Goal: Communication & Community: Ask a question

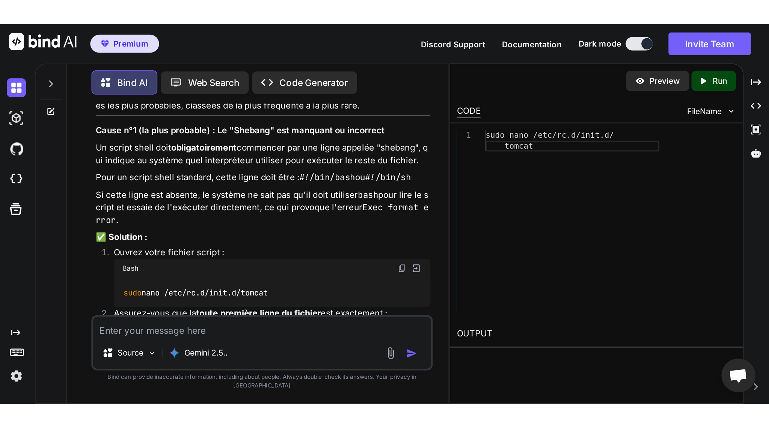
scroll to position [6747, 0]
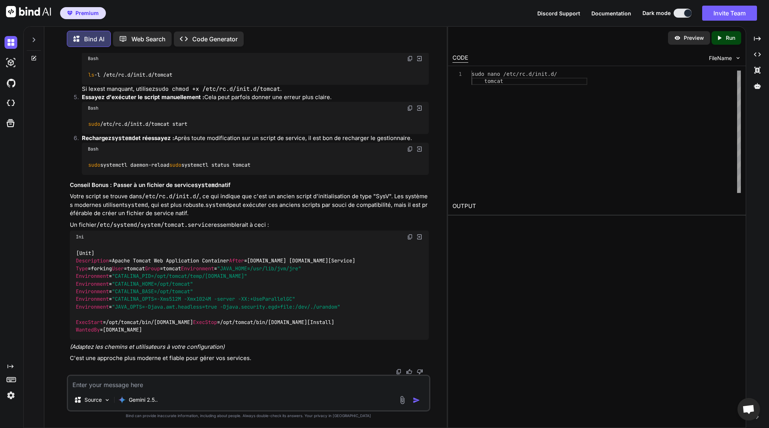
type textarea "x"
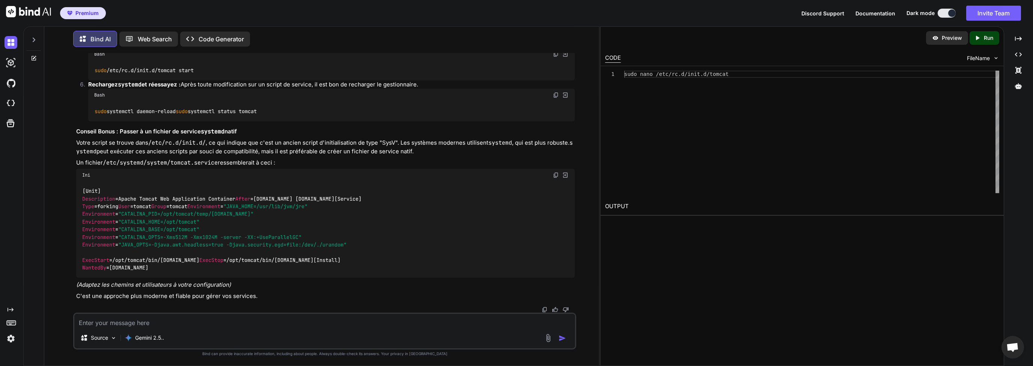
scroll to position [6130, 0]
click at [138, 323] on textarea at bounding box center [324, 321] width 501 height 14
click at [33, 41] on div at bounding box center [34, 38] width 14 height 26
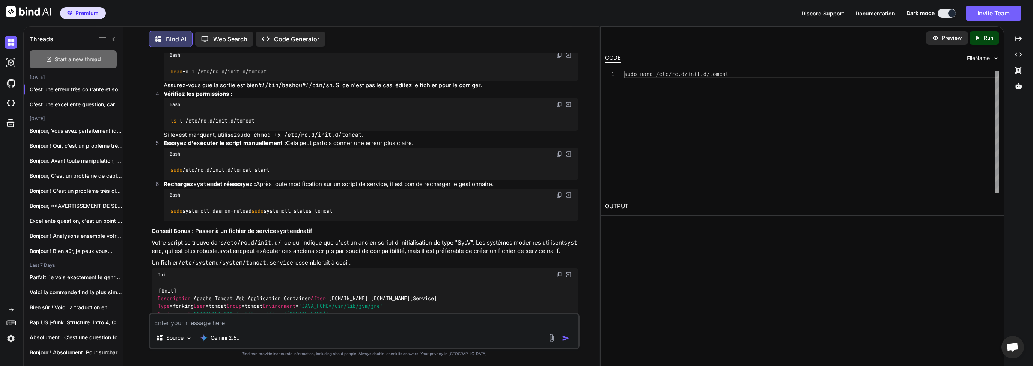
scroll to position [6373, 0]
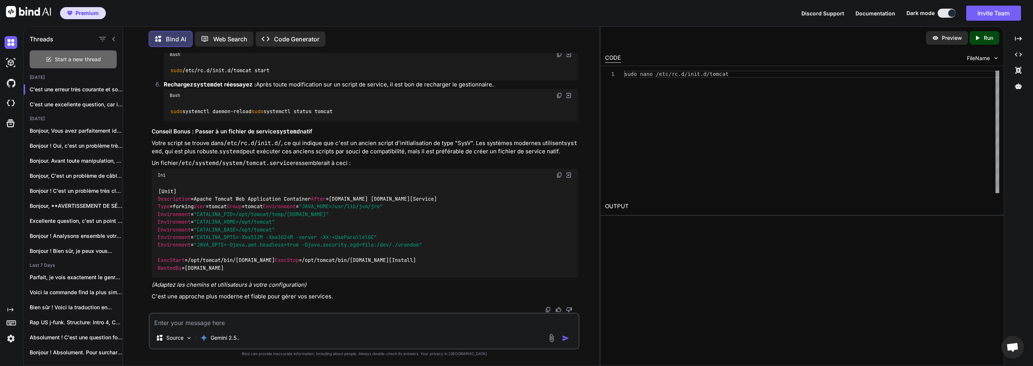
click at [89, 63] on div "Start a new thread" at bounding box center [73, 59] width 87 height 18
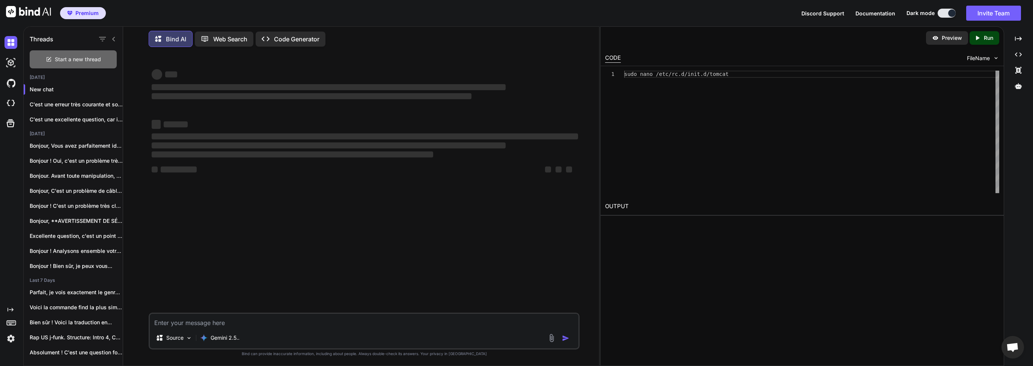
scroll to position [0, 0]
click at [214, 322] on textarea at bounding box center [364, 321] width 429 height 14
type textarea "D"
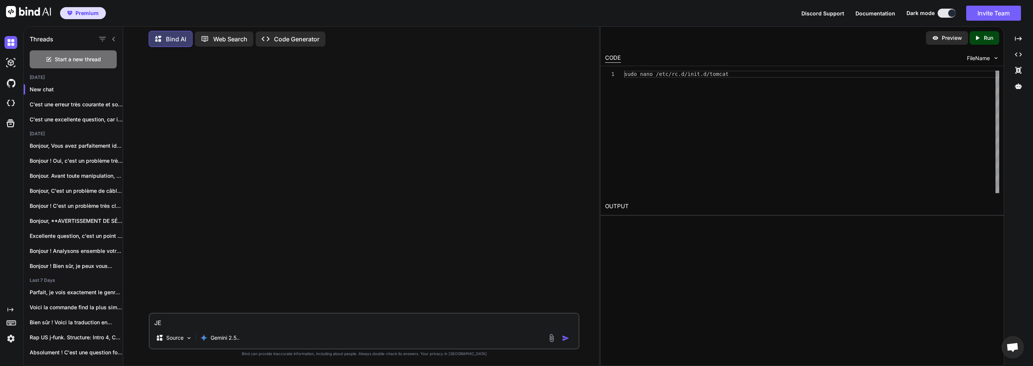
type textarea "J"
click at [274, 326] on textarea "Je cherche une ryme à ajouter après" at bounding box center [364, 321] width 429 height 14
click at [294, 322] on textarea "Je cherche une ryme à ajouter après "Let"" at bounding box center [364, 321] width 429 height 14
paste textarea "[Intro] My body understands, This frequency, Now, just follow me , And feel me …"
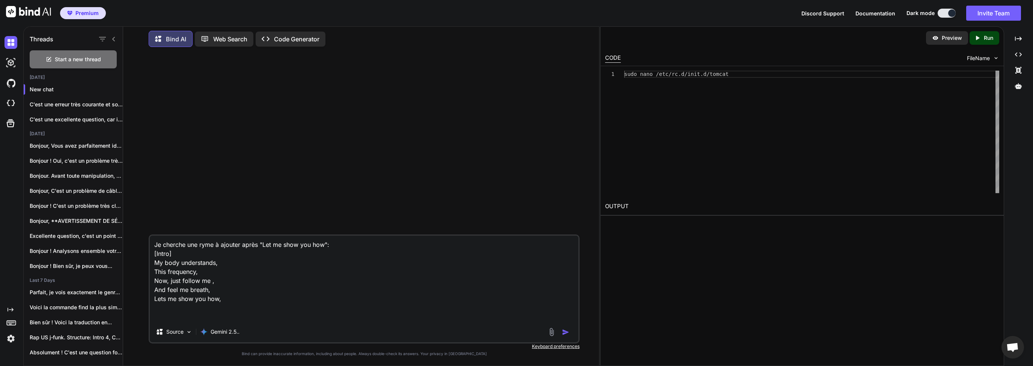
type textarea "Je cherche une ryme à ajouter après "Let me show you how": [Intro] My body unde…"
click at [569, 334] on img "button" at bounding box center [566, 332] width 8 height 8
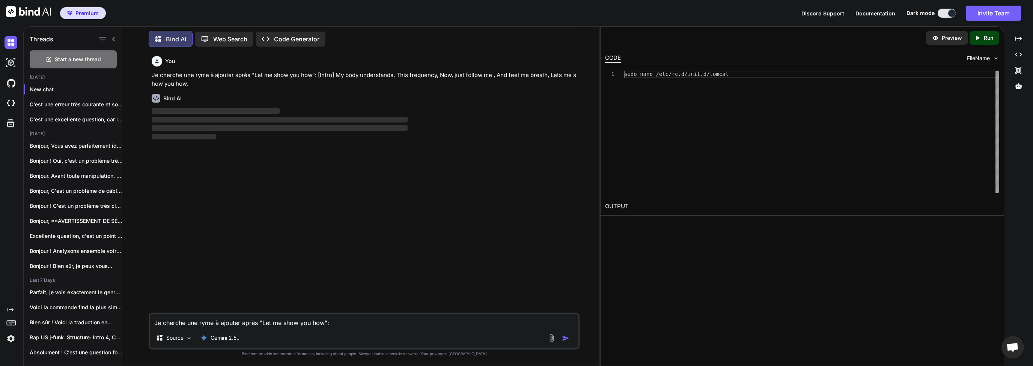
click at [198, 147] on div "You Je cherche une ryme à ajouter après "Let me show you how": [Intro] My body …" at bounding box center [365, 182] width 430 height 259
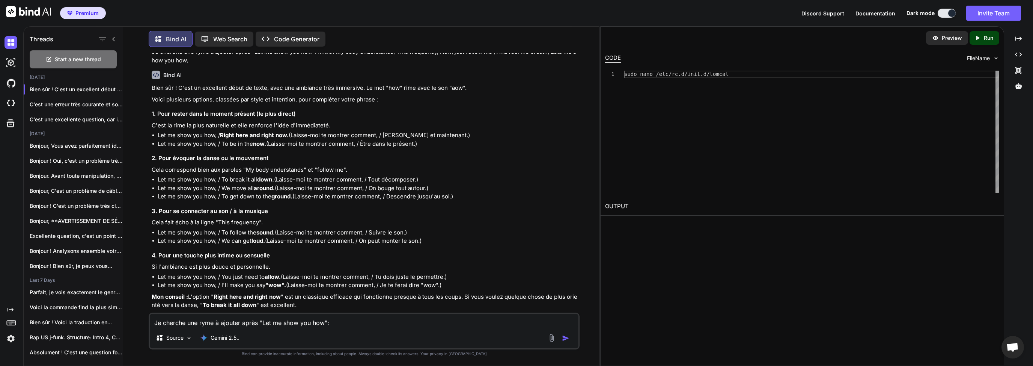
scroll to position [36, 0]
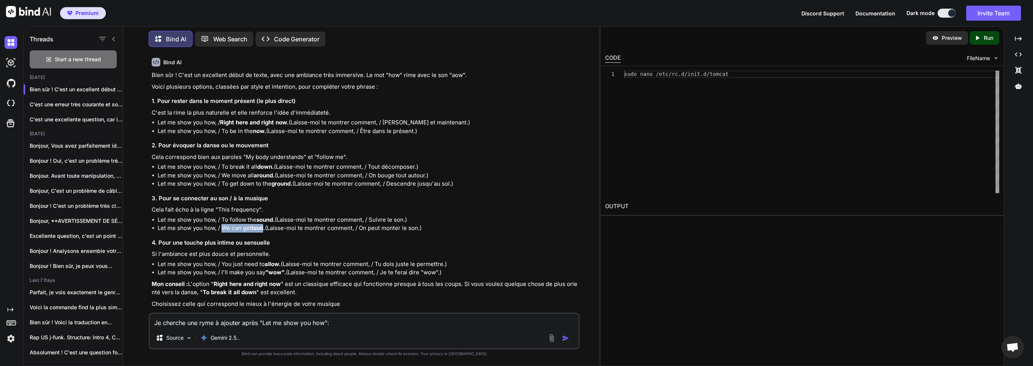
drag, startPoint x: 232, startPoint y: 228, endPoint x: 266, endPoint y: 229, distance: 33.4
click at [266, 229] on li "Let me show you how, / We can get loud. (Laisse-moi te montrer comment, / On pe…" at bounding box center [368, 228] width 421 height 9
copy li "We can get loud"
click at [216, 321] on textarea "Je cherche une ryme à ajouter après "Let me show you how": [Intro] My body unde…" at bounding box center [364, 321] width 429 height 14
type textarea "q"
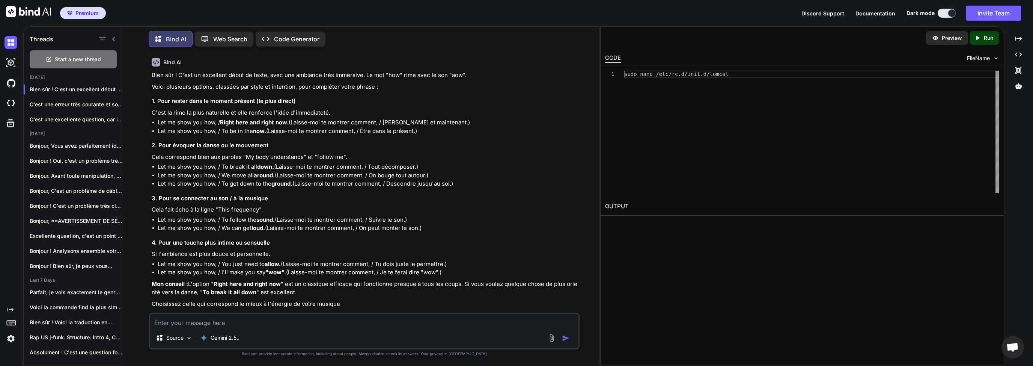
type textarea "q"
paste textarea "[Intro] My body understands, This frequency, Now, just follow me , And feel me …"
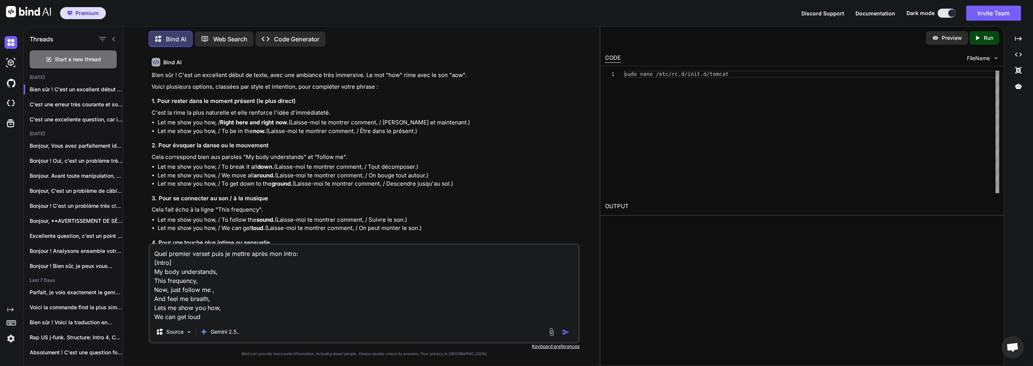
type textarea "Quel premier verset puis je mettre après mon intro: [Intro] My body understands…"
click at [568, 333] on img "button" at bounding box center [566, 332] width 8 height 8
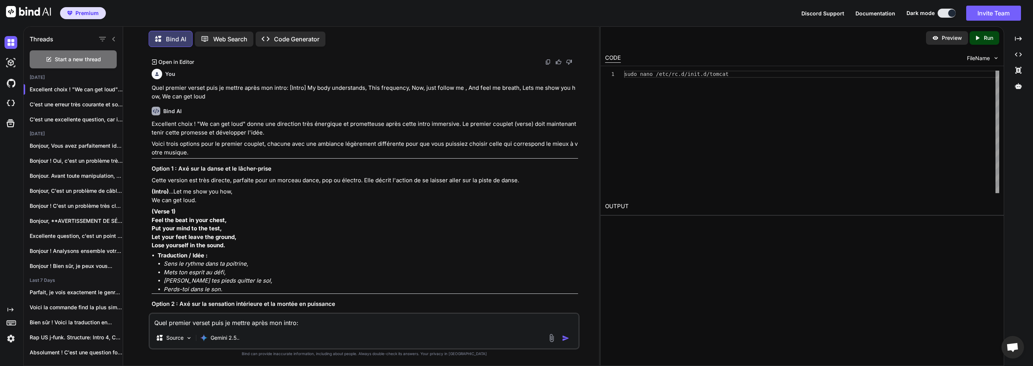
scroll to position [312, 0]
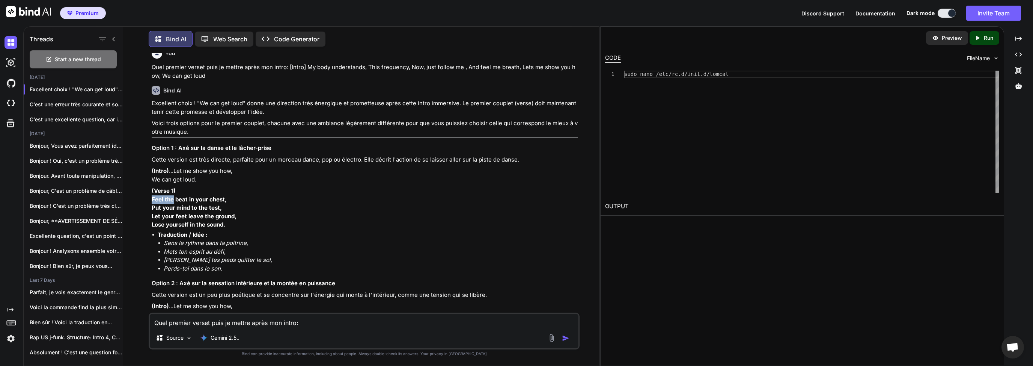
drag, startPoint x: 152, startPoint y: 207, endPoint x: 173, endPoint y: 206, distance: 20.3
click at [173, 203] on strong "Feel the beat in your chest," at bounding box center [189, 199] width 75 height 7
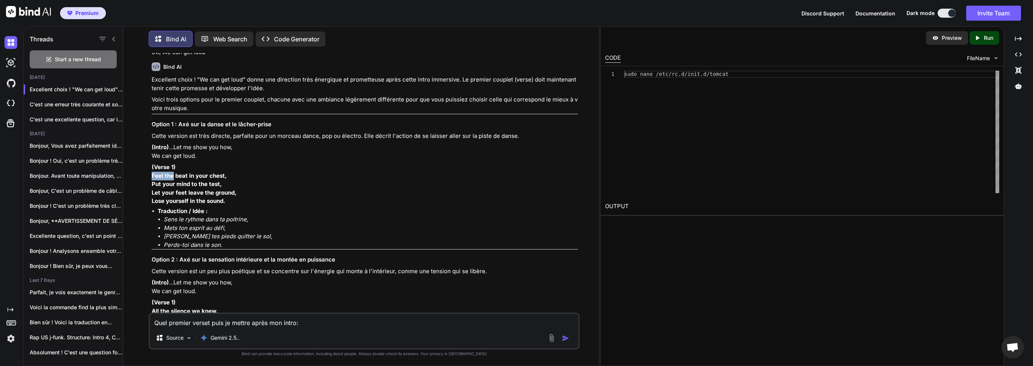
scroll to position [348, 0]
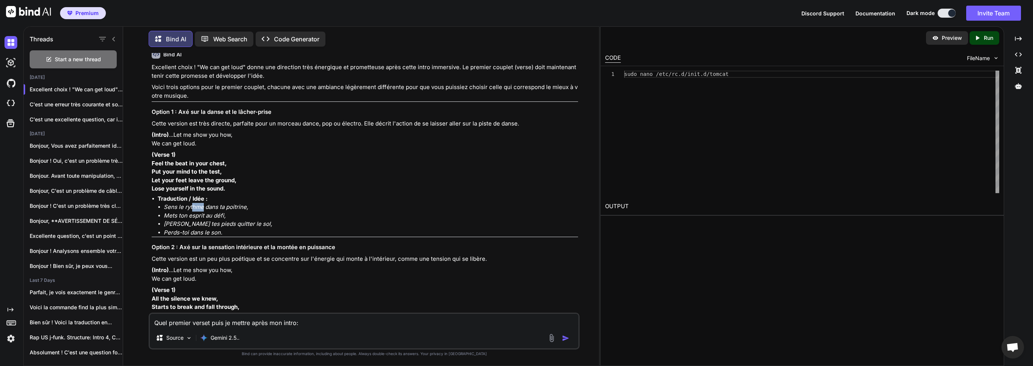
drag, startPoint x: 192, startPoint y: 216, endPoint x: 212, endPoint y: 216, distance: 20.3
click at [211, 210] on em "Sens le rythme dans ta poitrine," at bounding box center [206, 206] width 84 height 7
click at [237, 210] on em "Sens le rythme dans ta poitrine," at bounding box center [206, 206] width 84 height 7
drag, startPoint x: 183, startPoint y: 224, endPoint x: 216, endPoint y: 223, distance: 32.3
click at [210, 219] on em "Mets ton esprit au défi," at bounding box center [195, 215] width 62 height 7
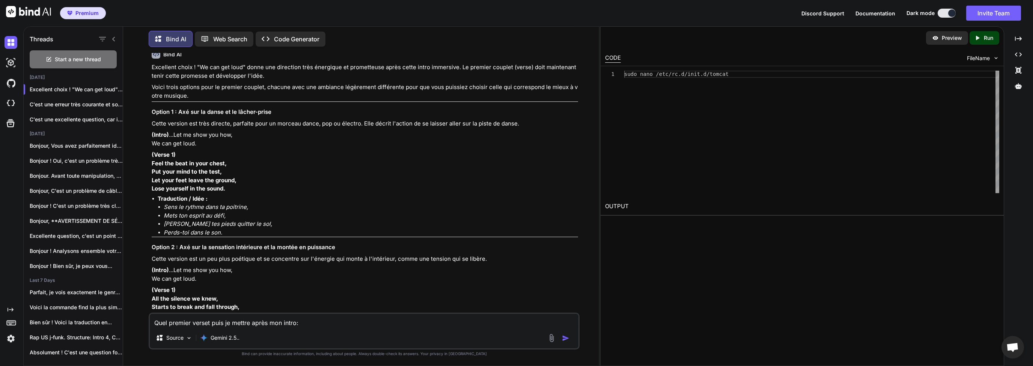
drag, startPoint x: 222, startPoint y: 223, endPoint x: 225, endPoint y: 230, distance: 8.4
click at [222, 219] on em "Mets ton esprit au défi," at bounding box center [195, 215] width 62 height 7
drag, startPoint x: 175, startPoint y: 234, endPoint x: 224, endPoint y: 234, distance: 48.8
click at [196, 227] on em "[PERSON_NAME] tes pieds quitter le sol," at bounding box center [218, 223] width 109 height 7
drag, startPoint x: 239, startPoint y: 233, endPoint x: 246, endPoint y: 233, distance: 7.5
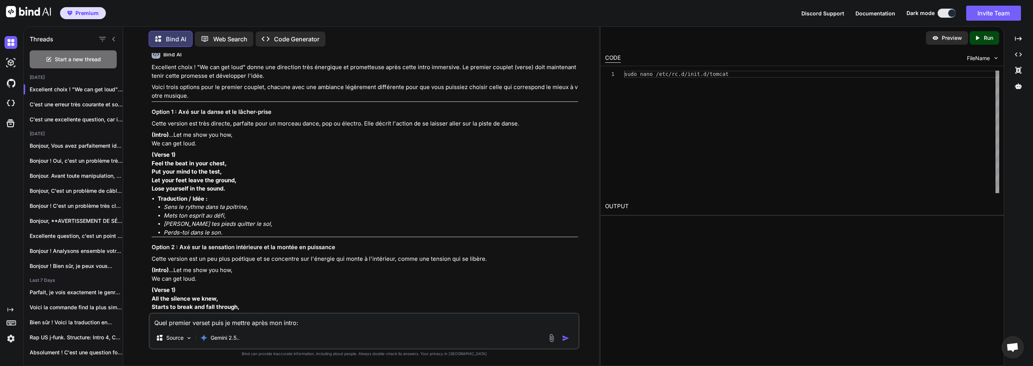
click at [242, 227] on em "[PERSON_NAME] tes pieds quitter le sol," at bounding box center [218, 223] width 109 height 7
drag, startPoint x: 231, startPoint y: 224, endPoint x: 225, endPoint y: 239, distance: 16.4
click at [230, 220] on li "Mets ton esprit au défi," at bounding box center [371, 215] width 415 height 9
click at [202, 236] on em "Perds-toi dans le son." at bounding box center [193, 232] width 59 height 7
click at [224, 237] on li "Perds-toi dans le son." at bounding box center [371, 232] width 415 height 9
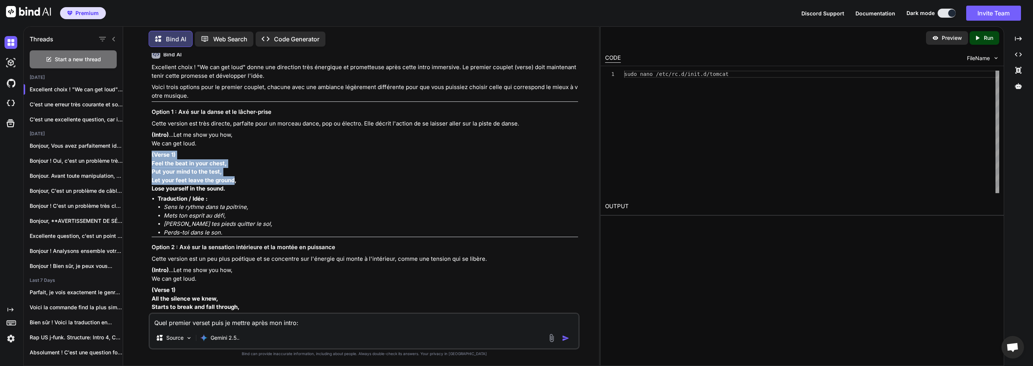
drag, startPoint x: 150, startPoint y: 162, endPoint x: 234, endPoint y: 188, distance: 88.0
click at [234, 188] on div "You Je cherche une ryme à ajouter après "Let me show you how": [Intro] My body …" at bounding box center [365, 182] width 430 height 259
click at [234, 202] on div "Excellent choix ! "We can get loud" donne une direction très énergique et prome…" at bounding box center [365, 312] width 427 height 499
drag, startPoint x: 151, startPoint y: 168, endPoint x: 237, endPoint y: 197, distance: 89.9
click at [237, 193] on p "(Verse 1) Feel the beat in your chest, Put your mind to the test, Let your feet…" at bounding box center [365, 172] width 427 height 42
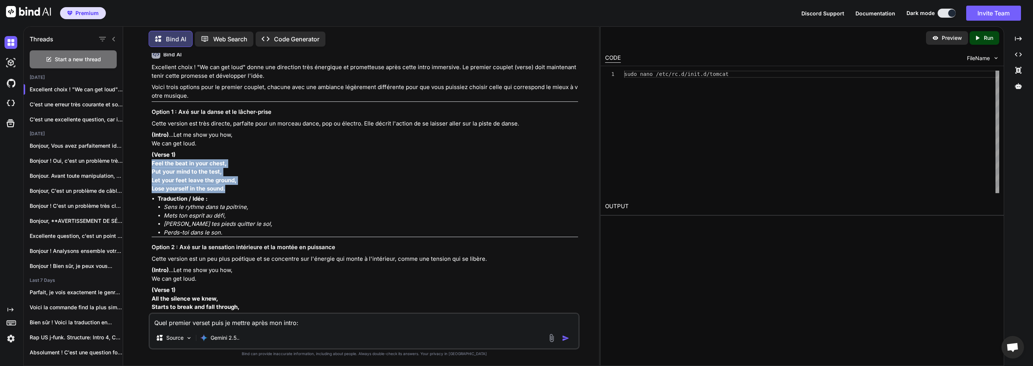
copy p "Feel the beat in your chest, Put your mind to the test, Let your feet leave the…"
click at [261, 321] on textarea "Quel premier verset puis je mettre après mon intro: [Intro] My body understands…" at bounding box center [364, 321] width 429 height 14
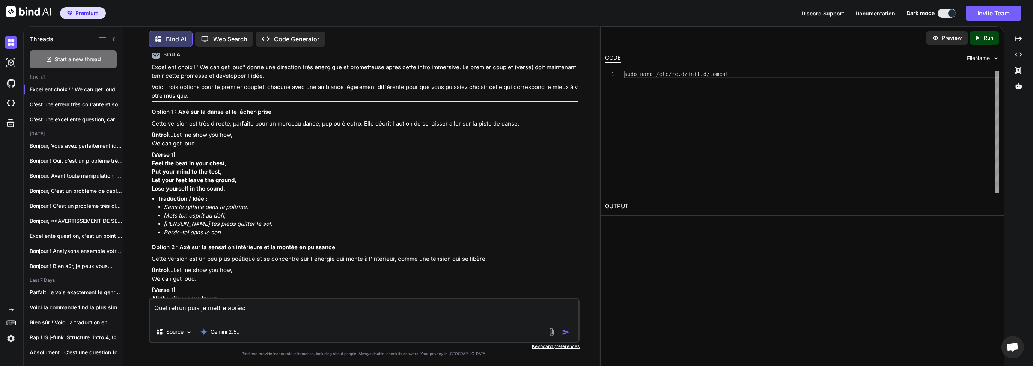
paste textarea "[Intro] My body understands, This frequency, Now, just follow me , And feel me …"
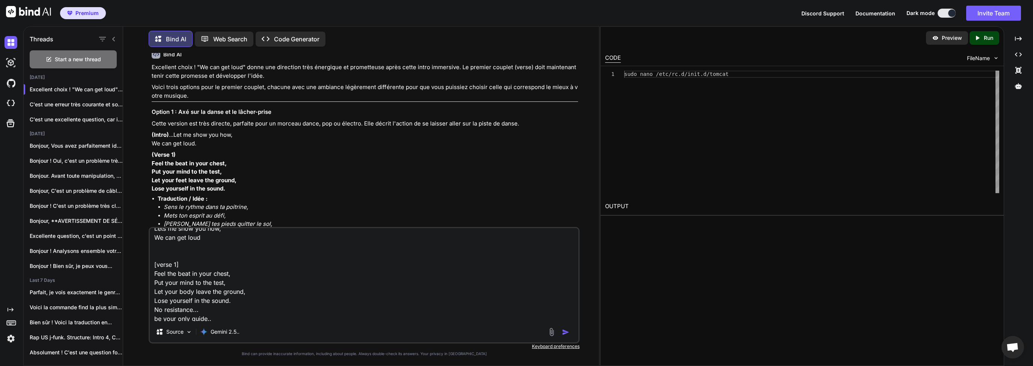
scroll to position [65, 0]
type textarea "Quel refrun puis je mettre après: [Intro] My body understands, This frequency, …"
click at [565, 331] on img "button" at bounding box center [566, 332] width 8 height 8
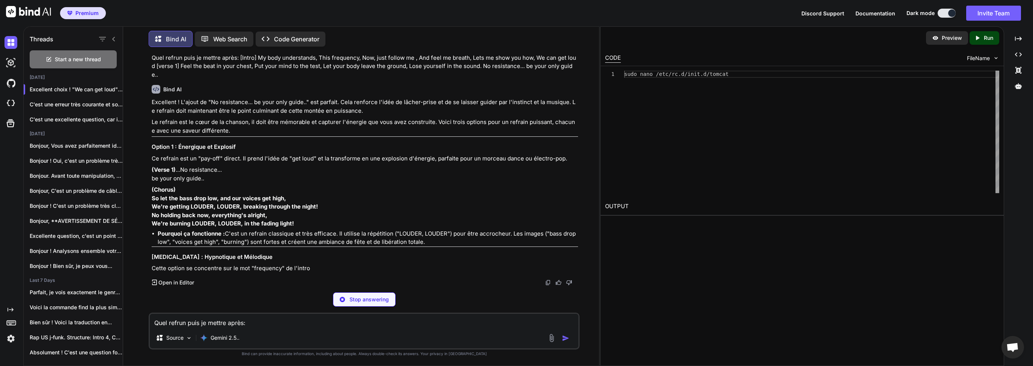
scroll to position [921, 0]
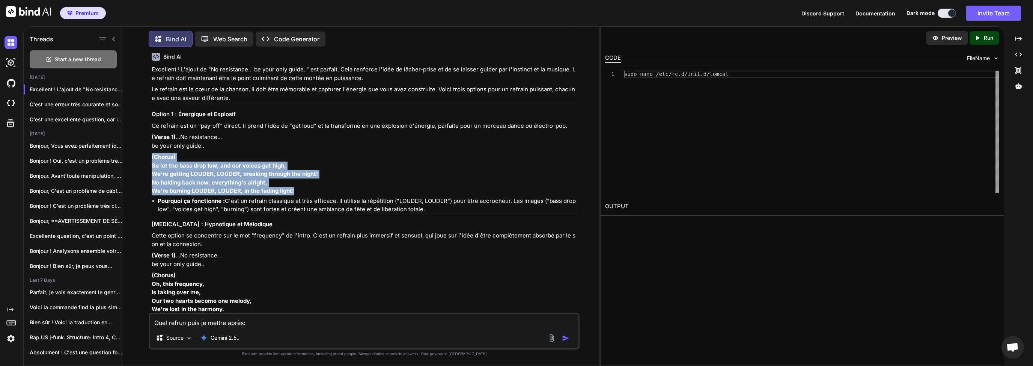
drag, startPoint x: 152, startPoint y: 190, endPoint x: 297, endPoint y: 224, distance: 149.3
click at [297, 195] on p "(Chorus) So let the bass drop low, and our voices get high, We're getting LOUDE…" at bounding box center [365, 174] width 427 height 42
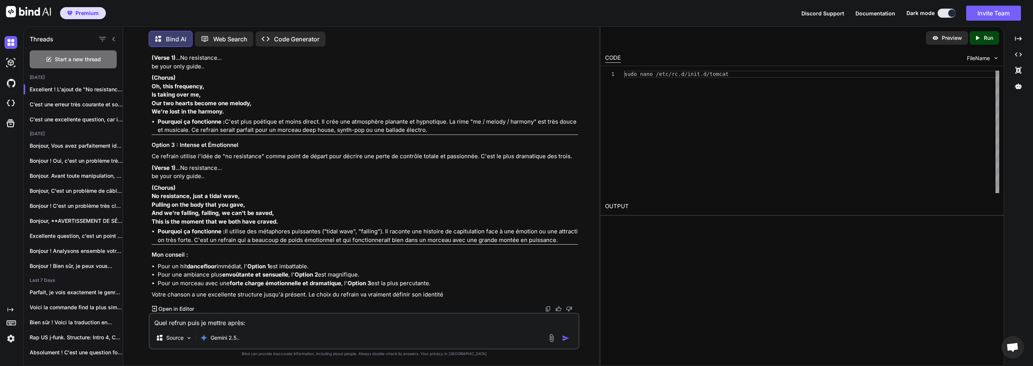
scroll to position [1023, 0]
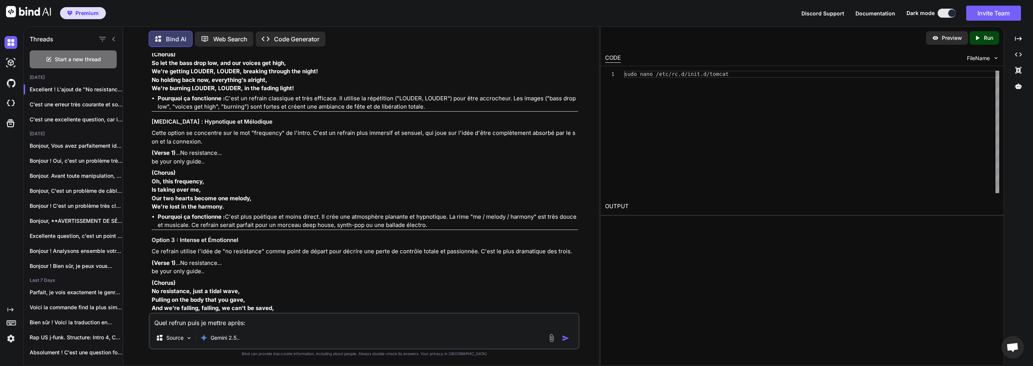
click at [483, 111] on li "Pourquoi ça fonctionne : C'est un refrain classique et très efficace. Il utilis…" at bounding box center [368, 102] width 421 height 17
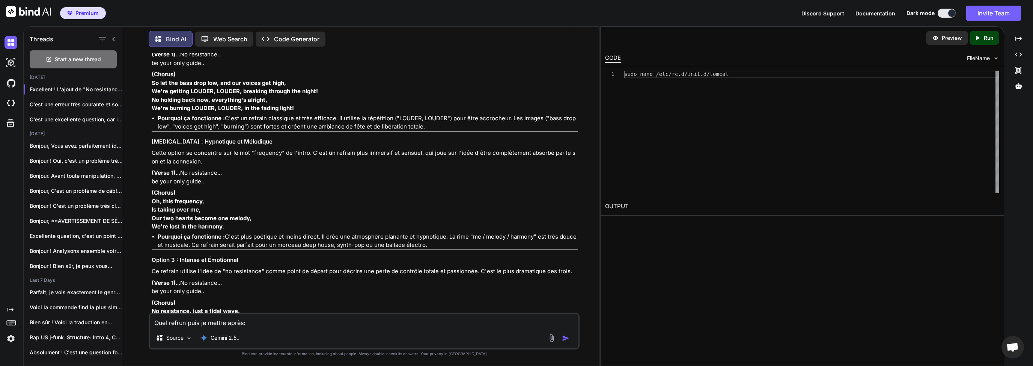
scroll to position [987, 0]
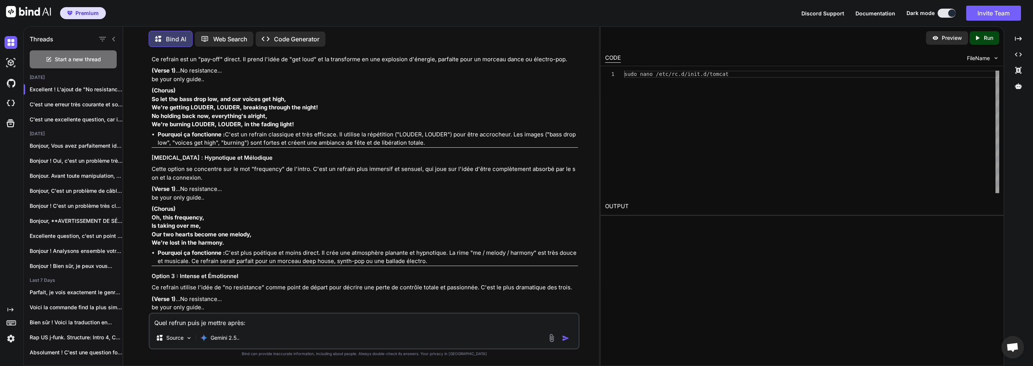
click at [152, 103] on strong "So let the bass drop low, and our voices get high," at bounding box center [219, 98] width 134 height 7
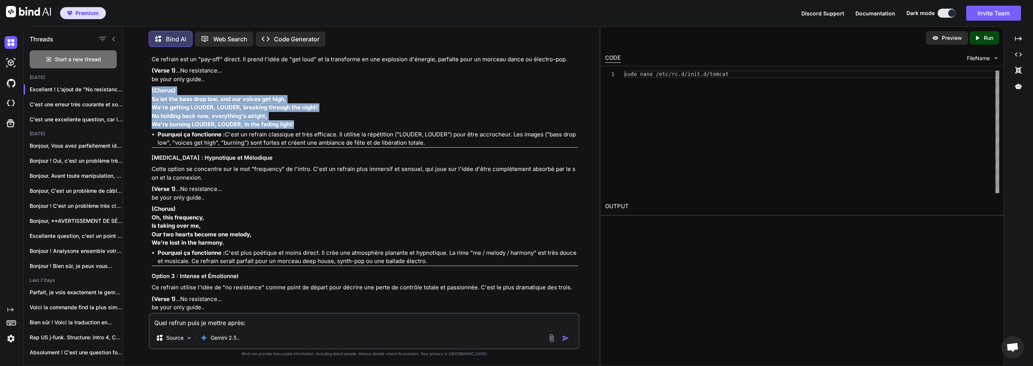
drag, startPoint x: 152, startPoint y: 122, endPoint x: 295, endPoint y: 160, distance: 147.9
click at [295, 129] on p "(Chorus) So let the bass drop low, and our voices get high, We're getting LOUDE…" at bounding box center [365, 107] width 427 height 42
copy p "(Chorus) So let the bass drop low, and our voices get high, We're getting LOUDE…"
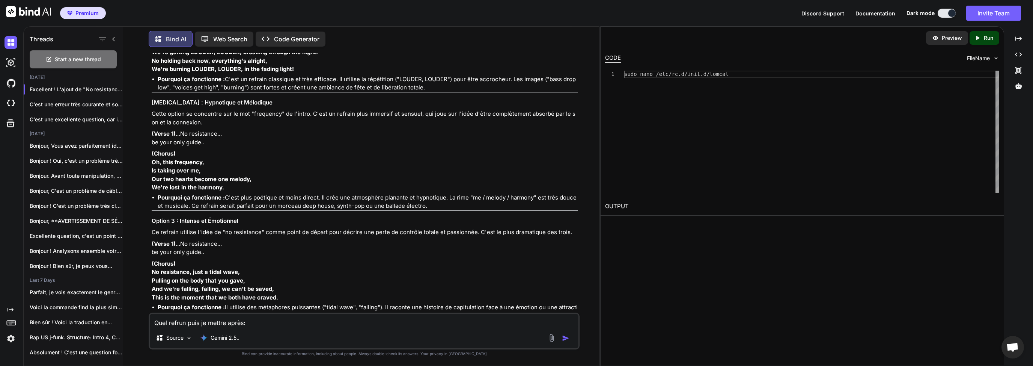
scroll to position [1059, 0]
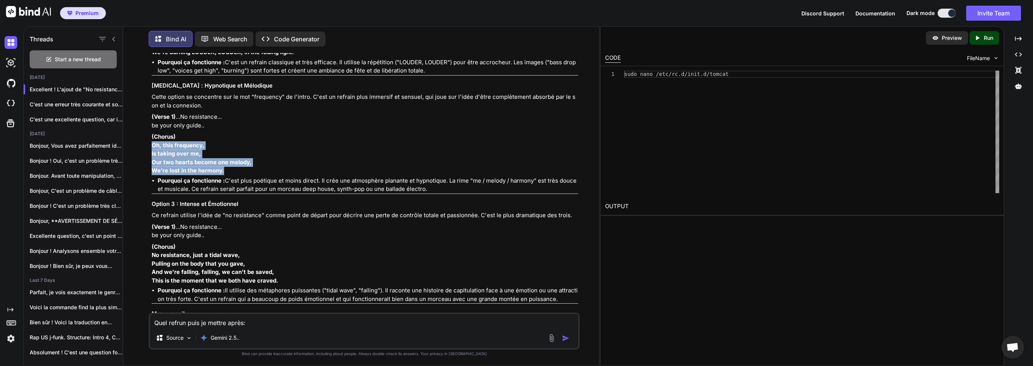
drag, startPoint x: 152, startPoint y: 184, endPoint x: 230, endPoint y: 214, distance: 83.3
click at [230, 175] on p "(Chorus) Oh, this frequency, Is taking over me, Our two hearts become one melod…" at bounding box center [365, 154] width 427 height 42
copy p "Oh, this frequency, Is taking over me, Our two hearts become one melody, We're …"
click at [208, 316] on textarea "Quel refrun puis je mettre après: [Intro] My body understands, This frequency, …" at bounding box center [364, 321] width 429 height 14
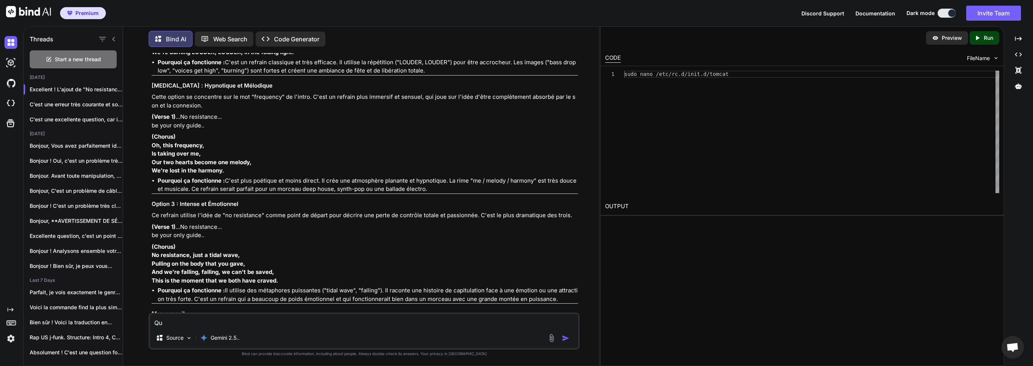
type textarea "Q"
click at [294, 327] on div "Comment puis compléter mon refrain ? Source Gemini 2.5.." at bounding box center [364, 330] width 431 height 37
click at [291, 326] on textarea "Comment puis compléter mon refrain ?" at bounding box center [364, 321] width 429 height 14
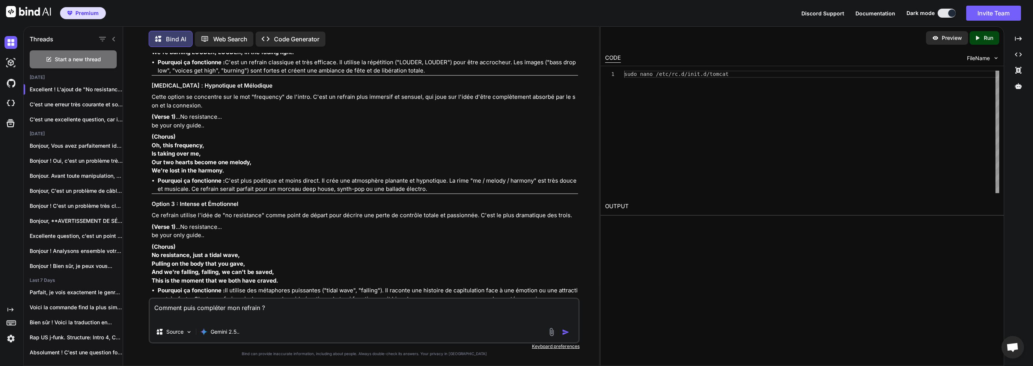
paste textarea "(Chorus) This frequency drugs me, Your body closer to closer My lip inside your…"
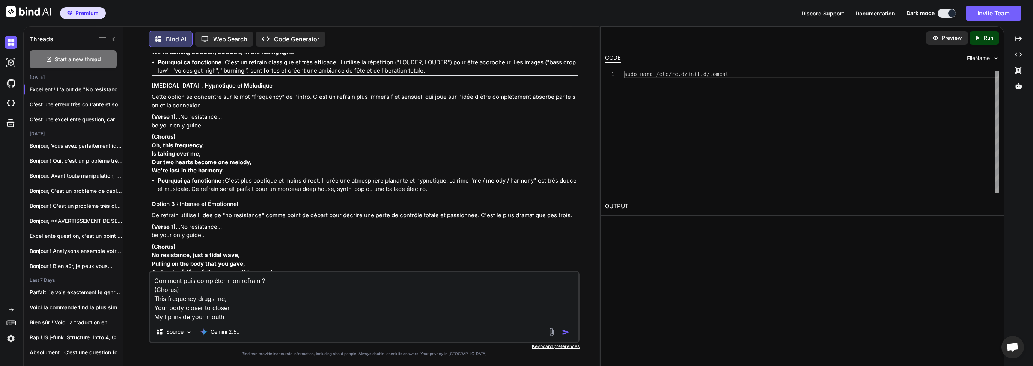
type textarea "Comment puis compléter mon refrain ? (Chorus) This frequency drugs me, Your bod…"
click at [572, 330] on button "button" at bounding box center [567, 332] width 11 height 8
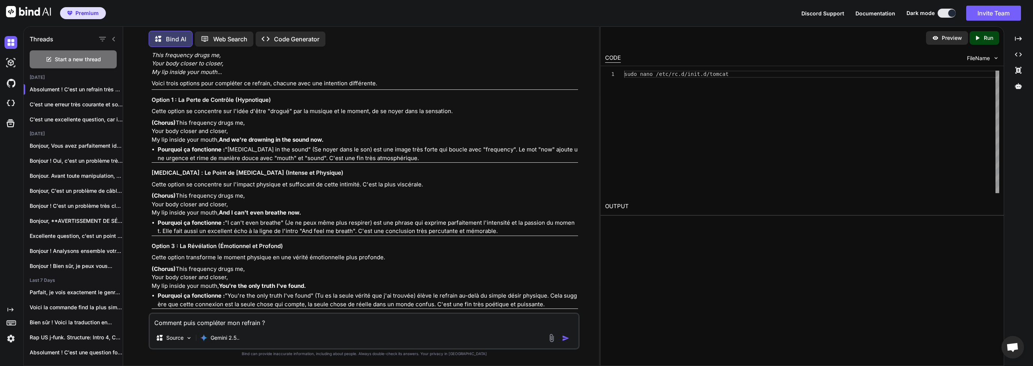
scroll to position [1463, 0]
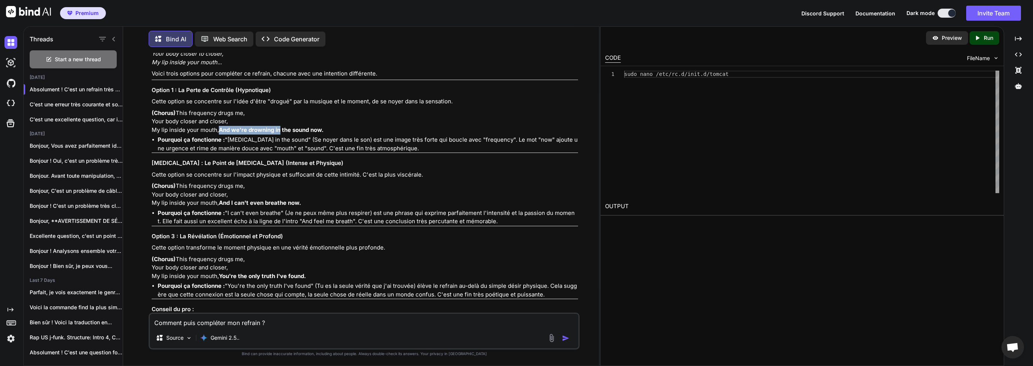
drag, startPoint x: 152, startPoint y: 206, endPoint x: 214, endPoint y: 205, distance: 61.6
click at [219, 133] on strong "And we're drowning in the sound now." at bounding box center [271, 129] width 105 height 7
click at [233, 133] on strong "And we're drowning in the sound now." at bounding box center [271, 129] width 105 height 7
drag, startPoint x: 260, startPoint y: 204, endPoint x: 197, endPoint y: 207, distance: 62.8
click at [197, 134] on p "(Chorus) This frequency drugs me, Your body closer and closer, My lip inside yo…" at bounding box center [365, 122] width 427 height 26
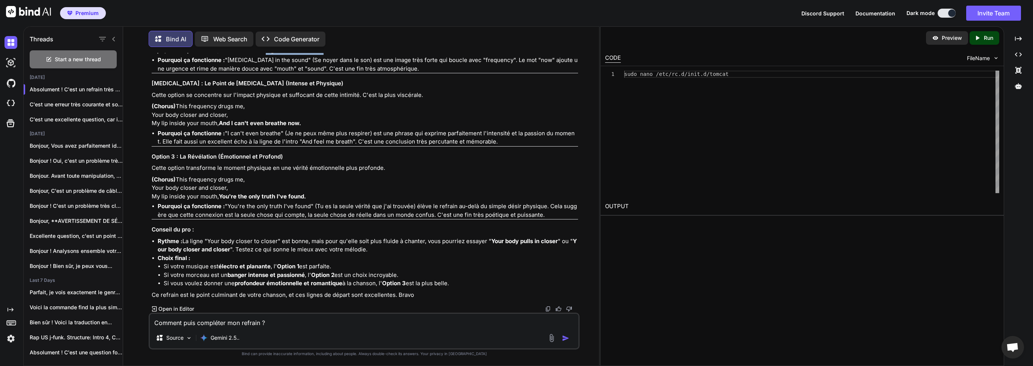
scroll to position [1543, 0]
drag, startPoint x: 151, startPoint y: 124, endPoint x: 264, endPoint y: 126, distance: 113.8
click at [254, 126] on div "You Je cherche une ryme à ajouter après "Let me show you how": [Intro] My body …" at bounding box center [365, 182] width 430 height 259
drag, startPoint x: 266, startPoint y: 126, endPoint x: 149, endPoint y: 127, distance: 116.8
click at [149, 127] on div "You Je cherche une ryme à ajouter après "Let me show you how": [Intro] My body …" at bounding box center [364, 209] width 431 height 312
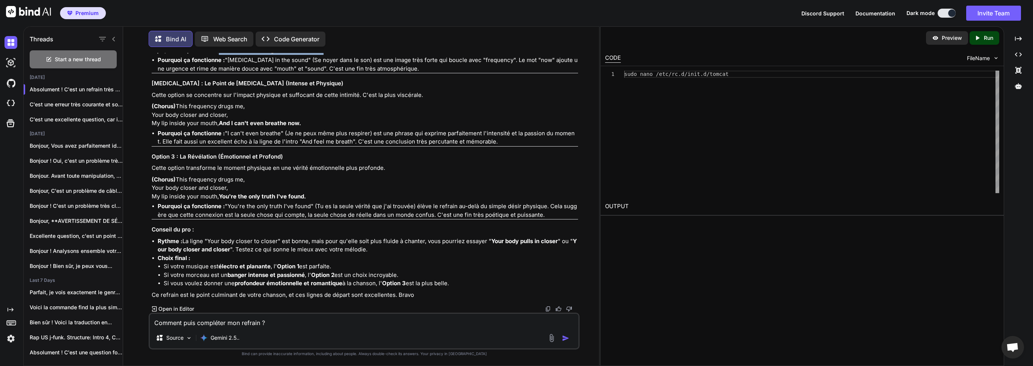
copy strong "And we're drowning in the sound now."
drag, startPoint x: 327, startPoint y: 243, endPoint x: 490, endPoint y: 241, distance: 162.2
click at [490, 241] on li "Rythme : La ligne "Your body closer to closer" est bonne, mais pour qu'elle soi…" at bounding box center [368, 245] width 421 height 17
click at [514, 243] on strong "Your body pulls in closer" at bounding box center [525, 240] width 66 height 7
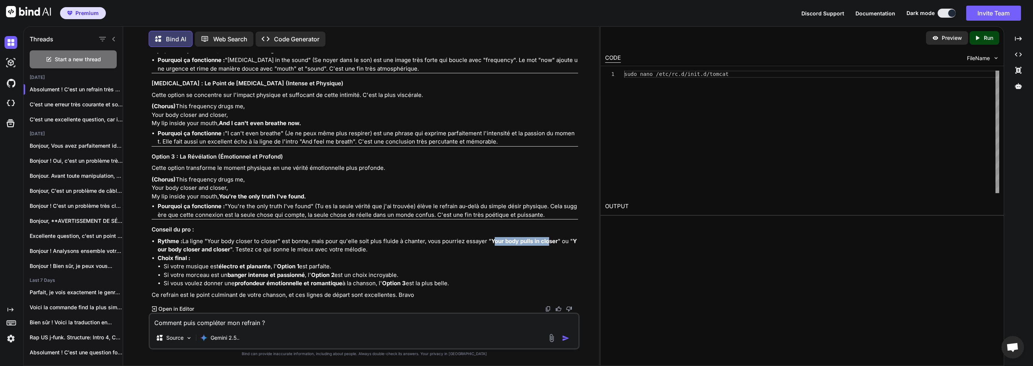
drag, startPoint x: 493, startPoint y: 242, endPoint x: 550, endPoint y: 241, distance: 57.1
click at [550, 241] on strong "Your body pulls in closer" at bounding box center [525, 240] width 66 height 7
drag, startPoint x: 492, startPoint y: 241, endPoint x: 557, endPoint y: 242, distance: 65.0
click at [557, 242] on strong "Your body pulls in closer" at bounding box center [525, 240] width 66 height 7
copy strong "Your body pulls in closer"
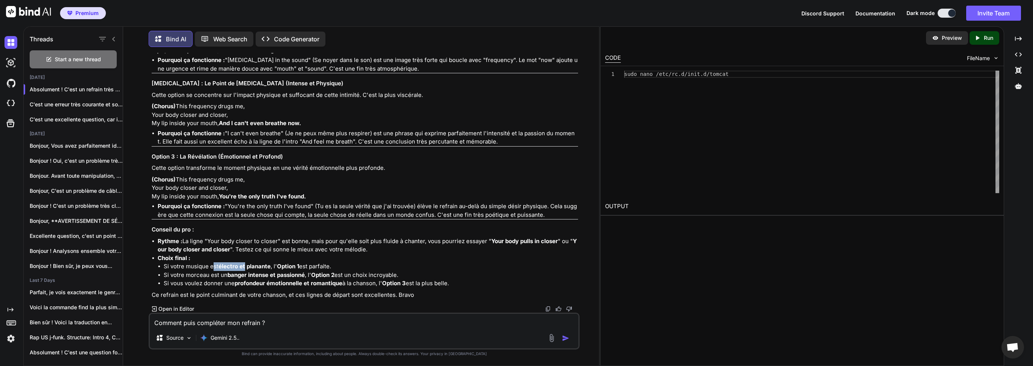
drag, startPoint x: 211, startPoint y: 268, endPoint x: 246, endPoint y: 267, distance: 34.2
click at [246, 267] on li "Si votre musique est électro et planante , l' Option 1 est parfaite." at bounding box center [371, 266] width 415 height 9
click at [266, 273] on strong "banger intense et passionné" at bounding box center [266, 274] width 77 height 7
drag, startPoint x: 275, startPoint y: 265, endPoint x: 289, endPoint y: 265, distance: 13.9
click at [288, 265] on li "Si votre musique est électro et planante , l' Option 1 est parfaite." at bounding box center [371, 266] width 415 height 9
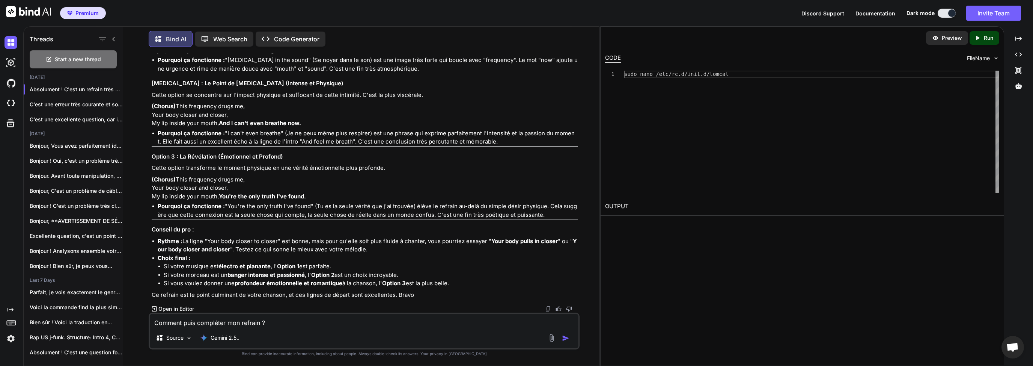
click at [302, 266] on li "Si votre musique est électro et planante , l' Option 1 est parfaite." at bounding box center [371, 266] width 415 height 9
drag, startPoint x: 336, startPoint y: 267, endPoint x: 293, endPoint y: 267, distance: 43.6
click at [293, 267] on li "Si votre musique est électro et planante , l' Option 1 est parfaite." at bounding box center [371, 266] width 415 height 9
click at [207, 277] on li "Si votre morceau est un banger intense et passionné , l' Option 2 est un choix …" at bounding box center [371, 275] width 415 height 9
drag, startPoint x: 191, startPoint y: 274, endPoint x: 270, endPoint y: 274, distance: 79.2
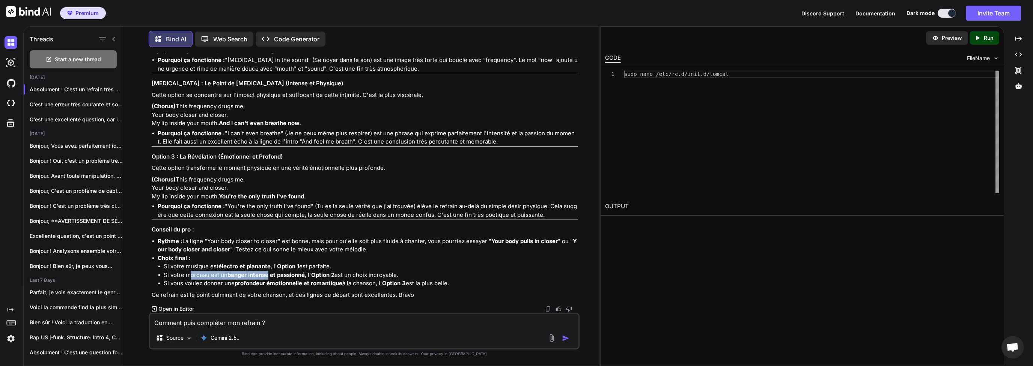
click at [270, 274] on li "Si votre morceau est un banger intense et passionné , l' Option 2 est un choix …" at bounding box center [371, 275] width 415 height 9
click at [306, 275] on li "Si votre morceau est un banger intense et passionné , l' Option 2 est un choix …" at bounding box center [371, 275] width 415 height 9
click at [225, 277] on li "Si votre morceau est un banger intense et passionné , l' Option 2 est un choix …" at bounding box center [371, 275] width 415 height 9
click at [279, 277] on strong "banger intense et passionné" at bounding box center [266, 274] width 77 height 7
drag, startPoint x: 184, startPoint y: 286, endPoint x: 273, endPoint y: 286, distance: 88.6
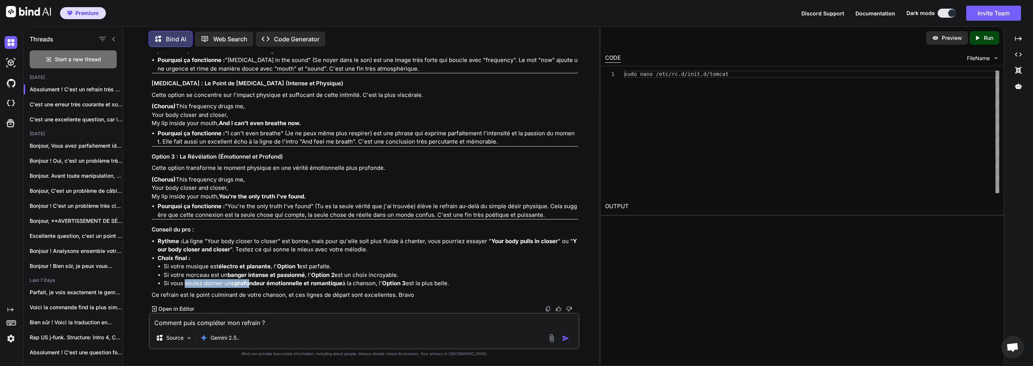
click at [258, 286] on li "Si vous voulez donner une profondeur émotionnelle et romantique à la chanson, l…" at bounding box center [371, 283] width 415 height 9
click at [372, 282] on li "Si vous voulez donner une profondeur émotionnelle et romantique à la chanson, l…" at bounding box center [371, 283] width 415 height 9
click at [199, 320] on textarea "Comment puis compléter mon refrain ? (Chorus) This frequency drugs me, Your bod…" at bounding box center [364, 321] width 429 height 14
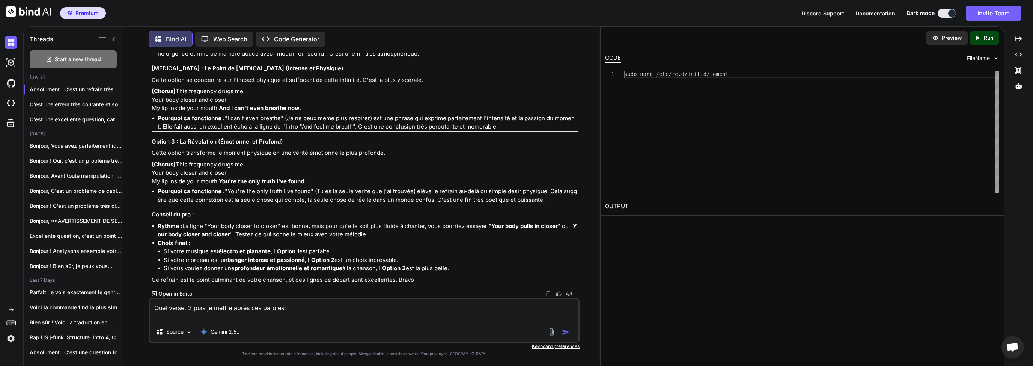
paste textarea "[Intro] My body understands, This frequency, Now, just follow me , And feel me …"
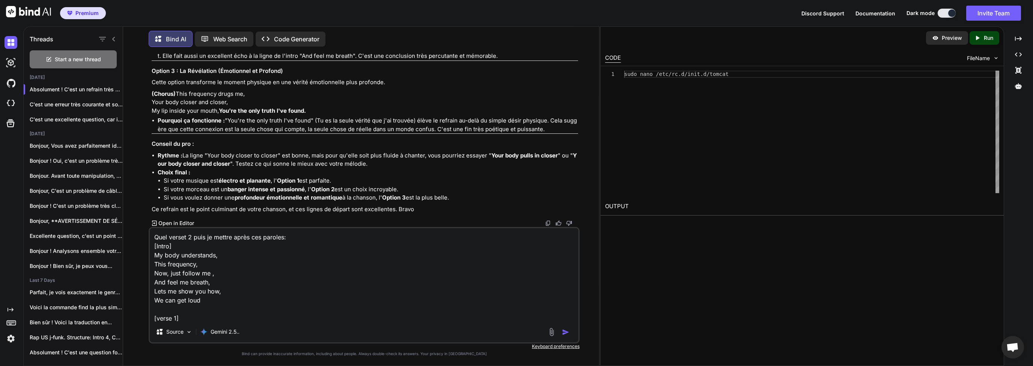
scroll to position [109, 0]
type textarea "Quel verset 2 puis je mettre après ces paroles: [Intro] My body understands, Th…"
click at [568, 334] on img "button" at bounding box center [566, 332] width 8 height 8
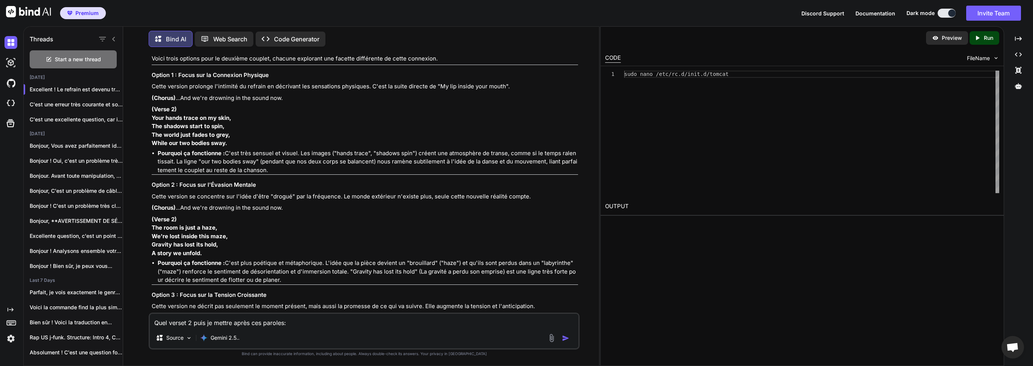
scroll to position [1964, 0]
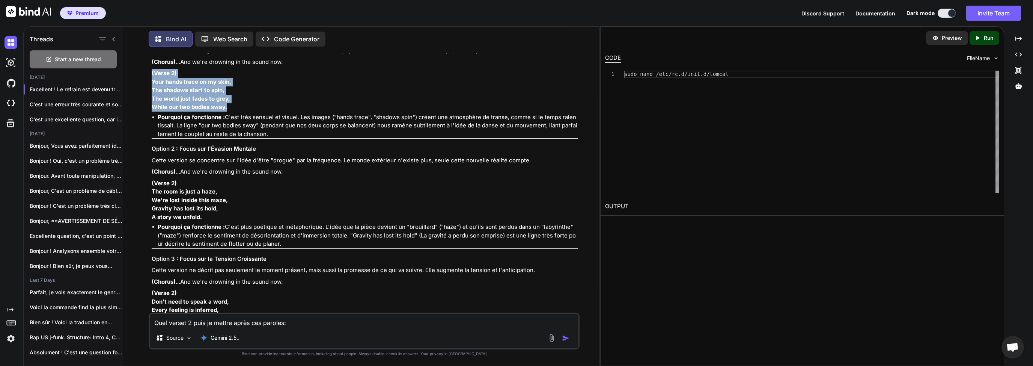
drag, startPoint x: 151, startPoint y: 190, endPoint x: 233, endPoint y: 228, distance: 90.1
click at [233, 228] on div "You Je cherche une ryme à ajouter après "Let me show you how": [Intro] My body …" at bounding box center [365, 182] width 430 height 259
click at [214, 102] on strong "The world just fades to grey," at bounding box center [191, 98] width 78 height 7
click at [148, 202] on div "You Je cherche une ryme à ajouter après "Let me show you how": [Intro] My body …" at bounding box center [364, 209] width 470 height 312
drag, startPoint x: 151, startPoint y: 191, endPoint x: 232, endPoint y: 221, distance: 86.1
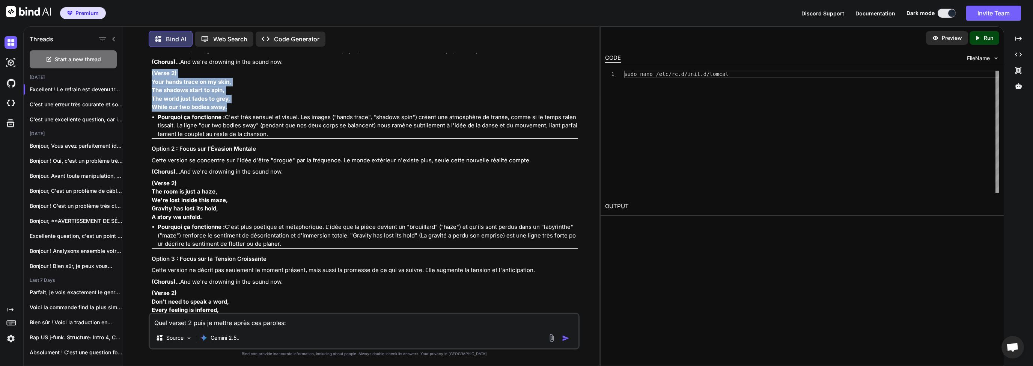
click at [232, 221] on div "You Je cherche une ryme à ajouter après "Let me show you how": [Intro] My body …" at bounding box center [365, 182] width 430 height 259
click at [232, 112] on p "(Verse 2) Your hands trace on my skin, The shadows start to spin, The world jus…" at bounding box center [365, 90] width 427 height 42
drag, startPoint x: 234, startPoint y: 223, endPoint x: 159, endPoint y: 201, distance: 78.0
click at [150, 199] on div "You Je cherche une ryme à ajouter après "Let me show you how": [Intro] My body …" at bounding box center [365, 182] width 430 height 259
copy p "Your hands trace on my skin, The shadows start to spin, The world just fades to…"
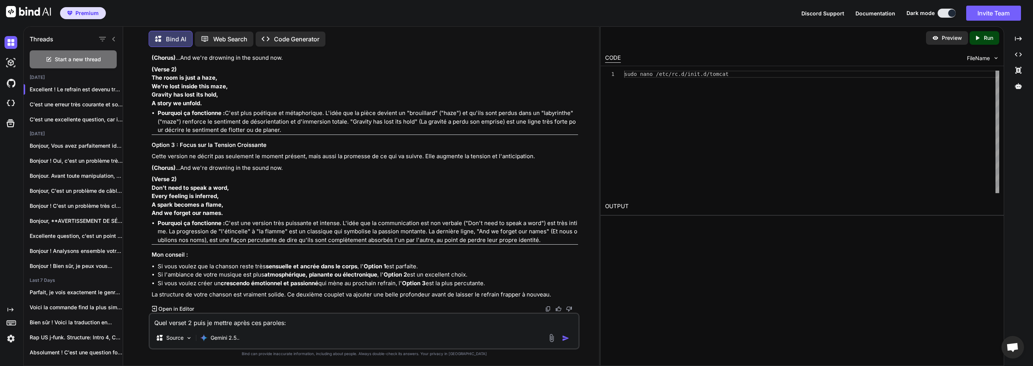
scroll to position [2108, 0]
drag, startPoint x: 161, startPoint y: 175, endPoint x: 198, endPoint y: 181, distance: 37.4
click at [185, 81] on strong "The room is just a haze," at bounding box center [185, 77] width 66 height 7
click at [199, 90] on strong "We're lost inside this maze," at bounding box center [190, 86] width 76 height 7
drag, startPoint x: 162, startPoint y: 173, endPoint x: 195, endPoint y: 174, distance: 32.7
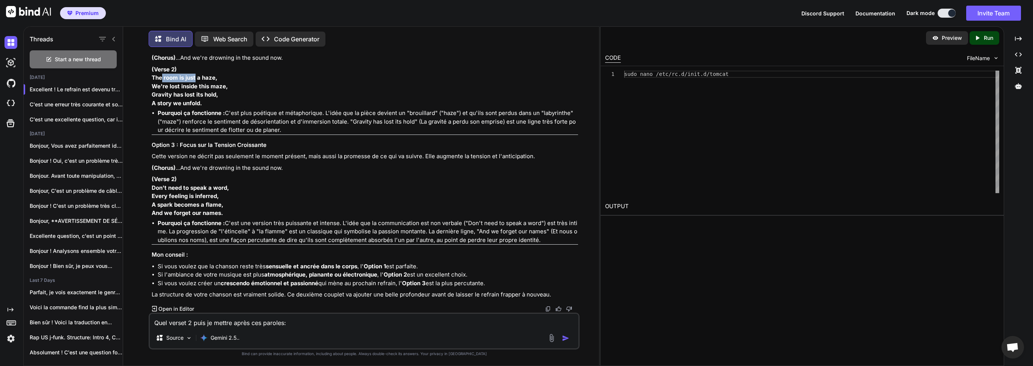
click at [195, 81] on strong "The room is just a haze," at bounding box center [185, 77] width 66 height 7
click at [196, 90] on strong "We're lost inside this maze," at bounding box center [190, 86] width 76 height 7
drag, startPoint x: 472, startPoint y: 207, endPoint x: 522, endPoint y: 210, distance: 50.4
click at [522, 134] on li "Pourquoi ça fonctionne : C'est plus poétique et métaphorique. L'idée que la piè…" at bounding box center [368, 122] width 421 height 26
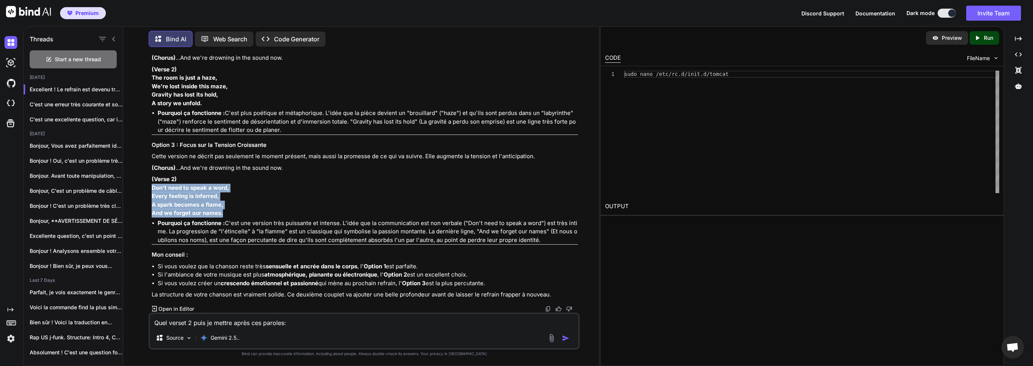
drag, startPoint x: 152, startPoint y: 187, endPoint x: 222, endPoint y: 215, distance: 75.7
click at [222, 215] on p "(Verse 2) Don't need to speak a word, Every feeling is inferred, A spark become…" at bounding box center [365, 196] width 427 height 42
copy p "Don't need to speak a word, Every feeling is inferred, A spark becomes a flame,…"
click at [181, 320] on textarea "Quel verset 2 puis je mettre après ces paroles: [Intro] My body understands, Th…" at bounding box center [364, 321] width 429 height 14
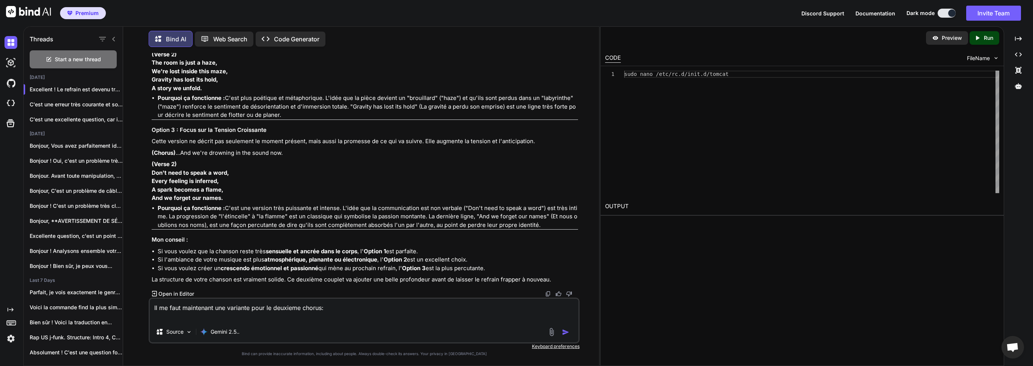
paste textarea "[Intro] My body understands, This frequency, Now, just follow me , And feel me …"
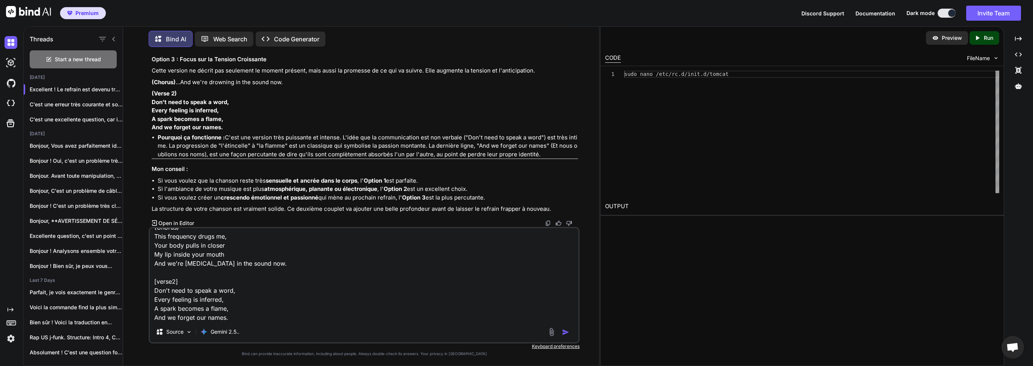
type textarea "Il me faut maintenant une variante pour le deuxieme chorus: [Intro] My body und…"
click at [566, 330] on img "button" at bounding box center [566, 332] width 8 height 8
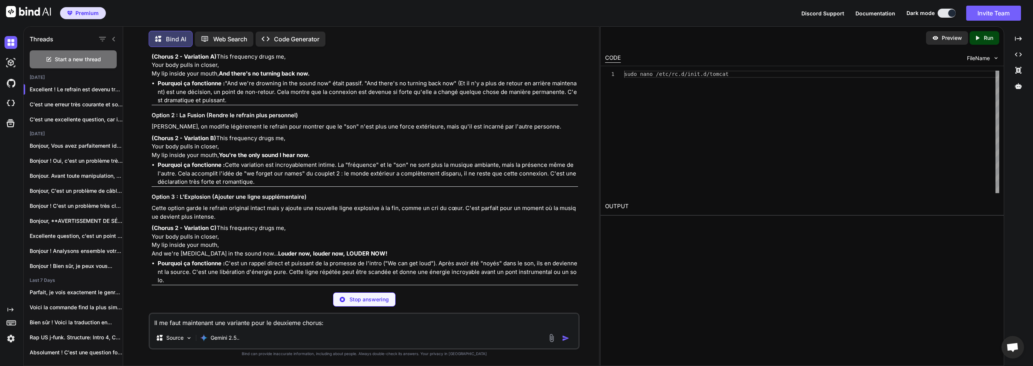
scroll to position [2568, 0]
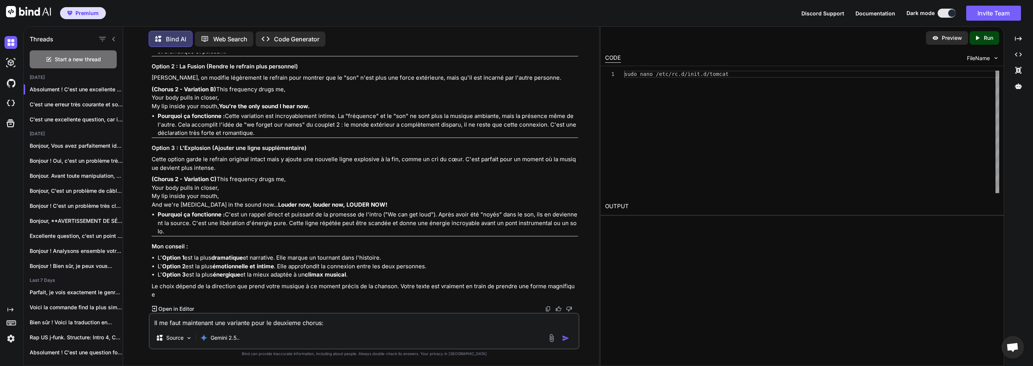
drag, startPoint x: 150, startPoint y: 127, endPoint x: 191, endPoint y: 132, distance: 41.3
click at [191, 132] on div "You Je cherche une ryme à ajouter après "Let me show you how": [Intro] My body …" at bounding box center [365, 182] width 430 height 259
click at [164, 29] on p "(Chorus 2 - Variation A) This frequency drugs me, Your body pulls in closer, My…" at bounding box center [365, 17] width 427 height 26
drag, startPoint x: 152, startPoint y: 127, endPoint x: 246, endPoint y: 152, distance: 97.5
click at [246, 29] on p "(Chorus 2 - Variation A) This frequency drugs me, Your body pulls in closer, My…" at bounding box center [365, 17] width 427 height 26
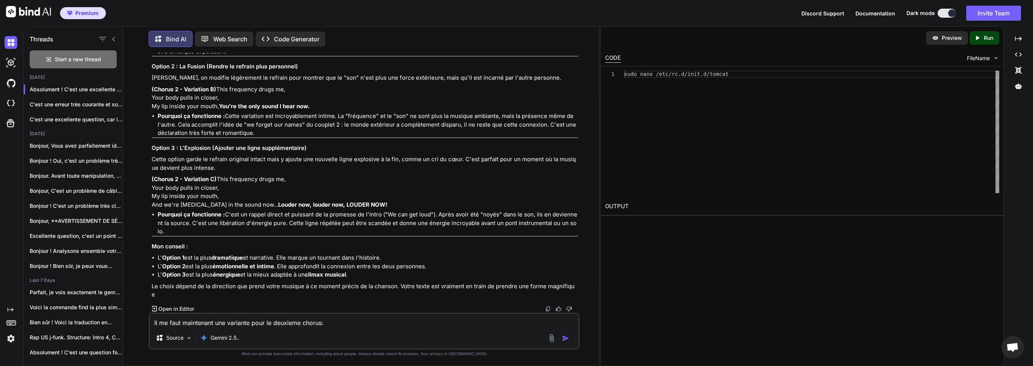
copy p "This frequency drugs me, Your body pulls in closer, My lip inside your mouth, A…"
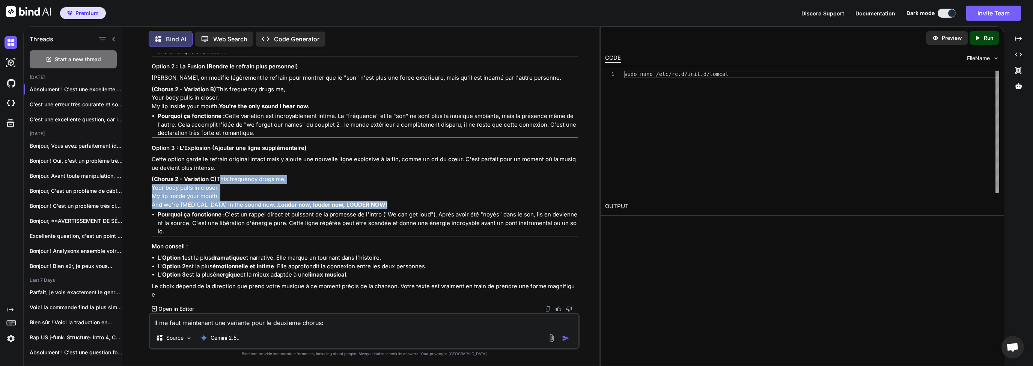
drag, startPoint x: 152, startPoint y: 224, endPoint x: 266, endPoint y: 259, distance: 119.4
click at [266, 209] on p "(Chorus 2 - Variation C) This frequency drugs me, Your body pulls in closer, My…" at bounding box center [365, 192] width 427 height 34
copy p "This frequency drugs me, Your body pulls in closer, My lip inside your mouth, A…"
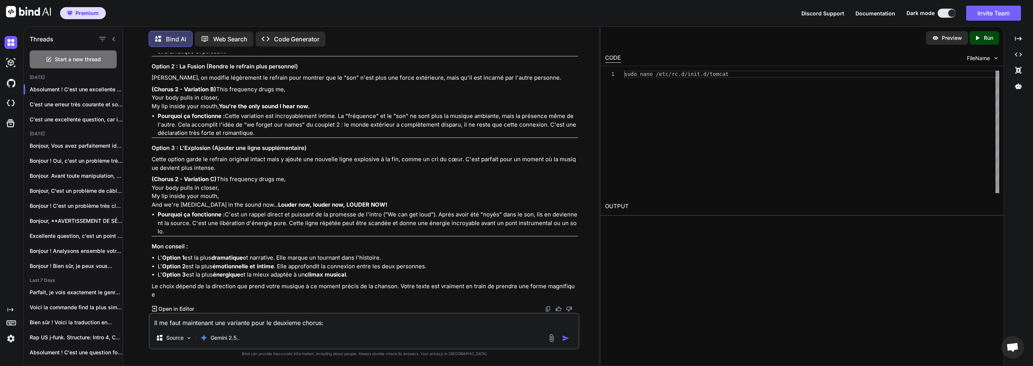
click at [205, 321] on textarea "Il me faut maintenant une variante pour le deuxieme chorus: [Intro] My body und…" at bounding box center [364, 321] width 429 height 14
type textarea "Comment puis appeler ce son ?"
click at [566, 339] on img "button" at bounding box center [566, 338] width 8 height 8
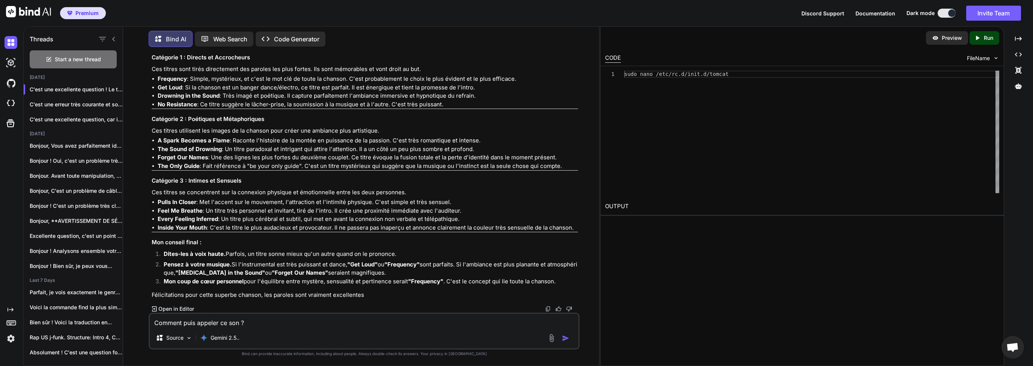
scroll to position [3052, 0]
drag, startPoint x: 158, startPoint y: 201, endPoint x: 192, endPoint y: 201, distance: 33.4
click at [192, 201] on strong "Pulls In Closer" at bounding box center [177, 201] width 39 height 7
click at [224, 204] on li "Pulls In Closer : Met l'accent sur le mouvement, l'attraction et l'intimité phy…" at bounding box center [368, 202] width 421 height 9
drag, startPoint x: 197, startPoint y: 203, endPoint x: 157, endPoint y: 203, distance: 39.8
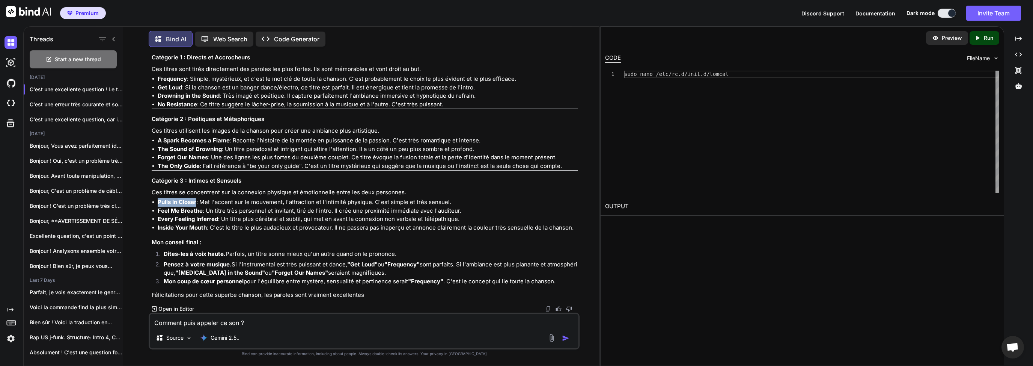
click at [157, 203] on ul "Pulls In Closer : Met l'accent sur le mouvement, l'attraction et l'intimité phy…" at bounding box center [365, 215] width 427 height 34
click at [252, 322] on textarea "Comment puis appeler ce son ?" at bounding box center [364, 321] width 429 height 14
click at [258, 321] on textarea "dans mon intro le feel my breath" at bounding box center [364, 321] width 429 height 14
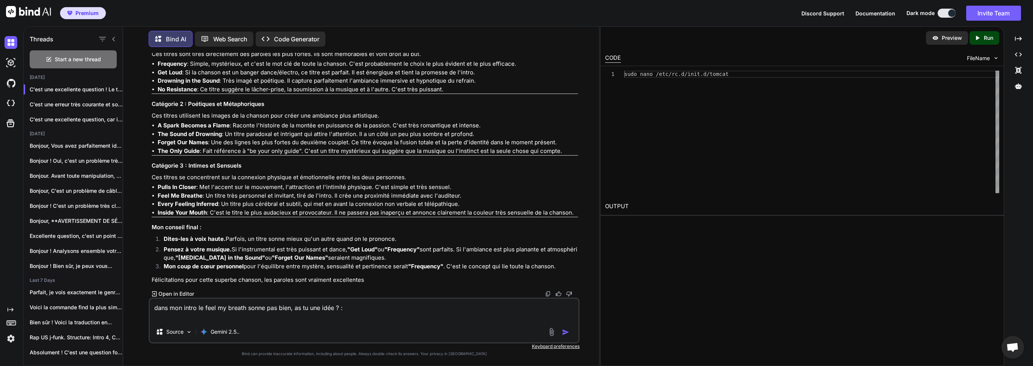
paste textarea "[Intro] My body understands, This frequency, Now, just follow me , And feel me …"
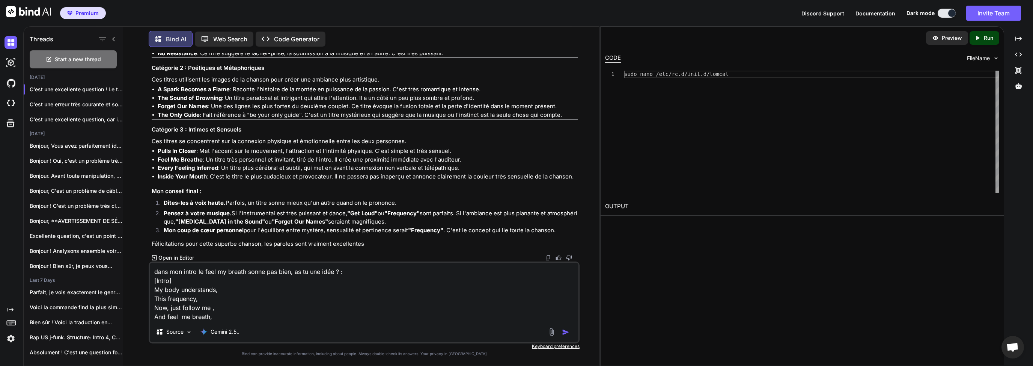
type textarea "dans mon intro le feel my breath sonne pas bien, as tu une idée ? : [Intro] My …"
click at [564, 333] on img "button" at bounding box center [566, 332] width 8 height 8
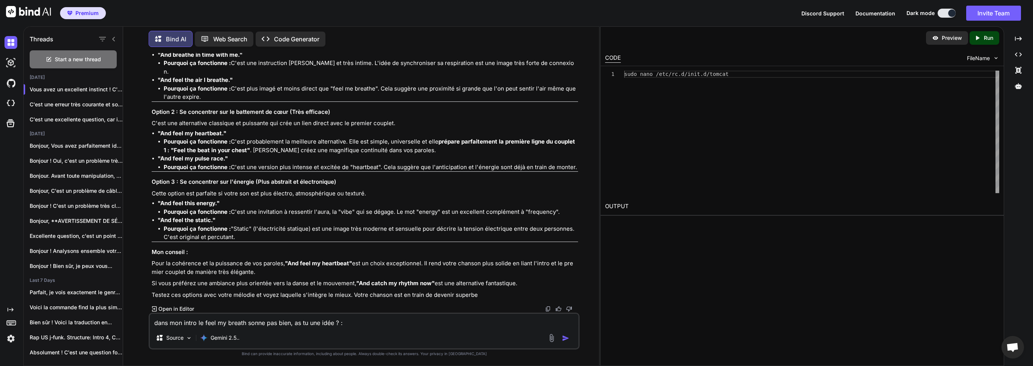
scroll to position [3384, 0]
click at [206, 137] on strong ""And feel my heartbeat."" at bounding box center [192, 133] width 69 height 7
click at [204, 137] on strong ""And feel my heartbeat."" at bounding box center [192, 133] width 69 height 7
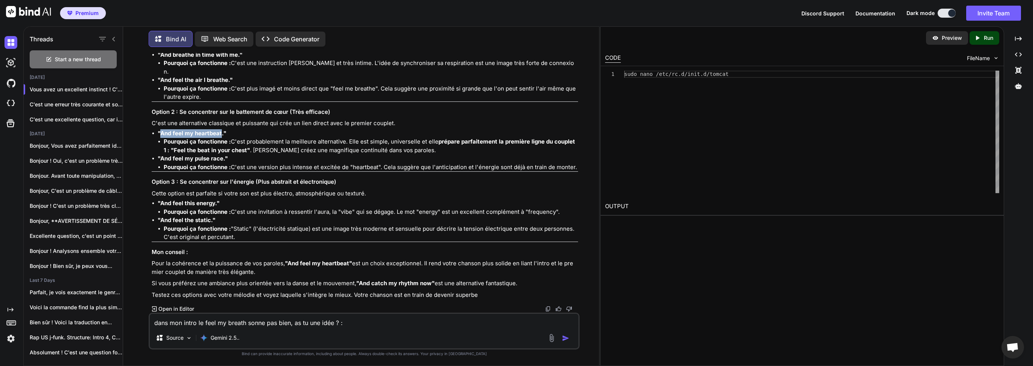
drag, startPoint x: 159, startPoint y: 207, endPoint x: 222, endPoint y: 208, distance: 62.3
click at [222, 137] on strong ""And feel my heartbeat."" at bounding box center [192, 133] width 69 height 7
drag, startPoint x: 162, startPoint y: 278, endPoint x: 215, endPoint y: 276, distance: 53.0
click at [215, 207] on strong ""And feel this energy."" at bounding box center [189, 202] width 62 height 7
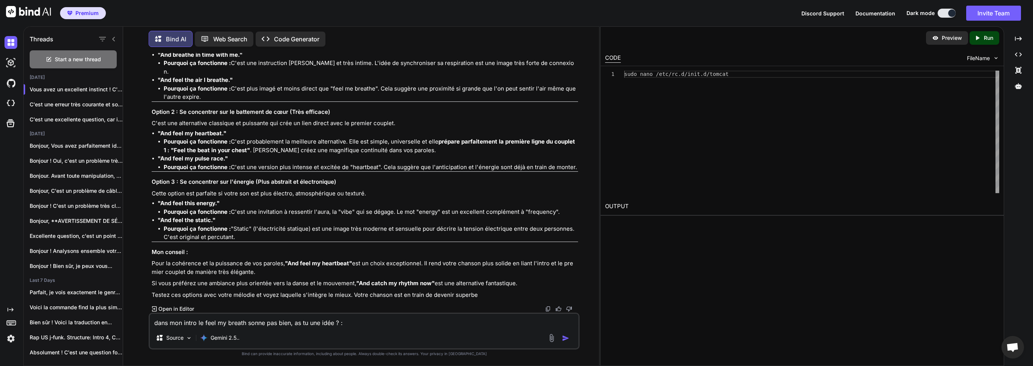
click at [208, 320] on textarea "dans mon intro le feel my breath sonne pas bien, as tu une idée ? : [Intro] My …" at bounding box center [364, 321] width 429 height 14
click at [190, 324] on textarea "dans mon intro le feel my breath sonne pas bien, as tu une idée ? : [Intro] My …" at bounding box center [364, 321] width 429 height 14
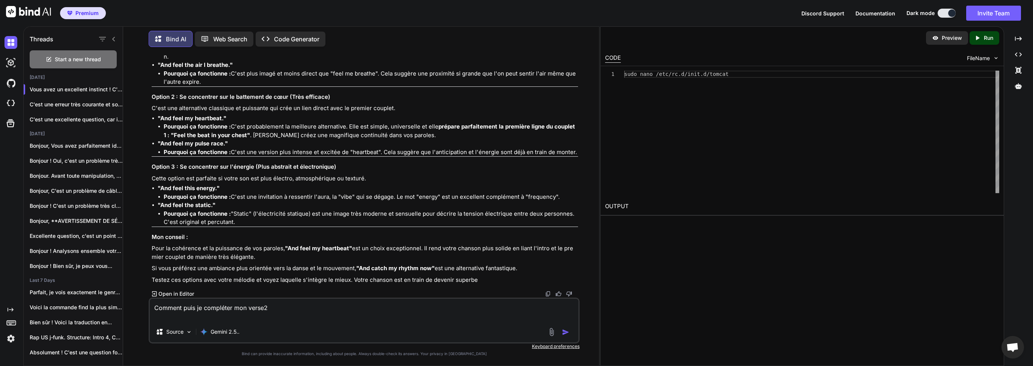
paste textarea "[Intro] My body understands, this frequency, Now, just follow me , and feel me …"
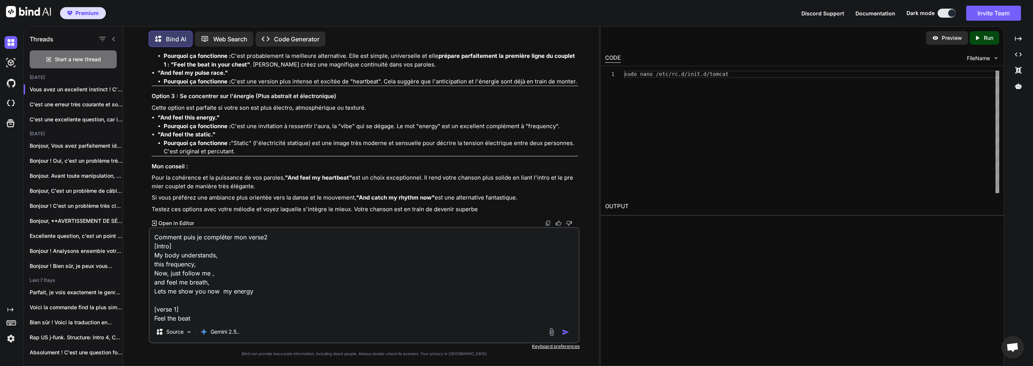
scroll to position [127, 0]
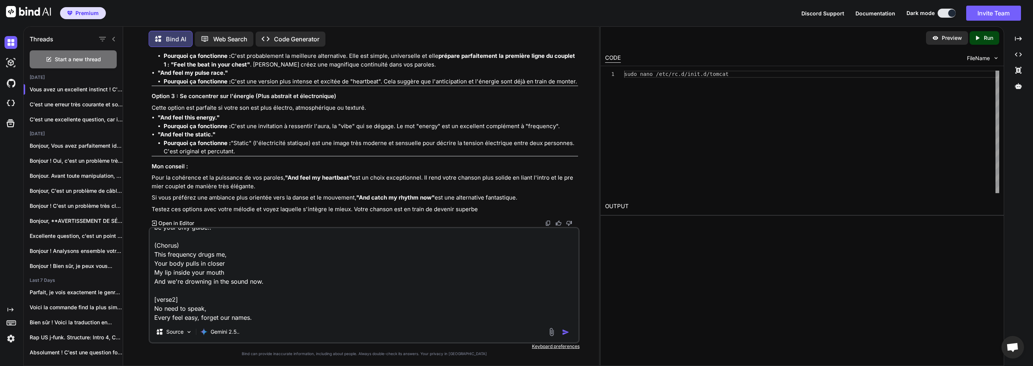
type textarea "Comment puis je compléter mon verse2 [Intro] My body understands, this frequenc…"
click at [567, 332] on img "button" at bounding box center [566, 332] width 8 height 8
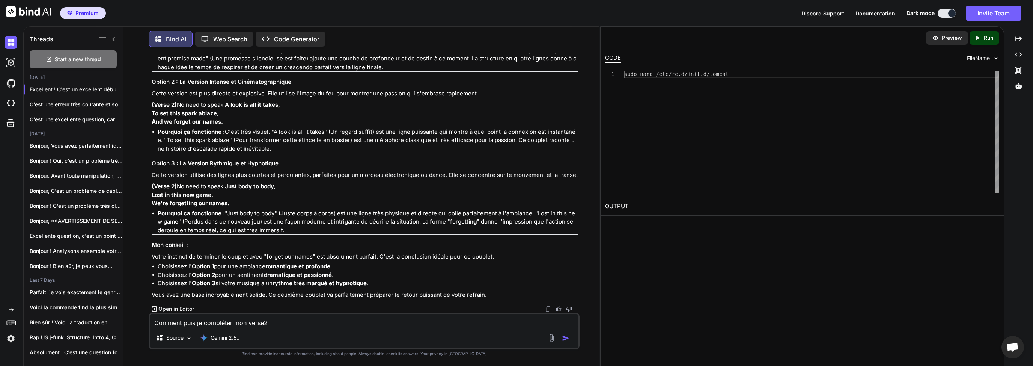
scroll to position [3945, 0]
drag, startPoint x: 152, startPoint y: 186, endPoint x: 209, endPoint y: 185, distance: 56.7
click at [209, 185] on p "(Verse 2) No need to speak, Just body to body, Lost in this new game, We're for…" at bounding box center [365, 195] width 427 height 26
